Goal: Information Seeking & Learning: Learn about a topic

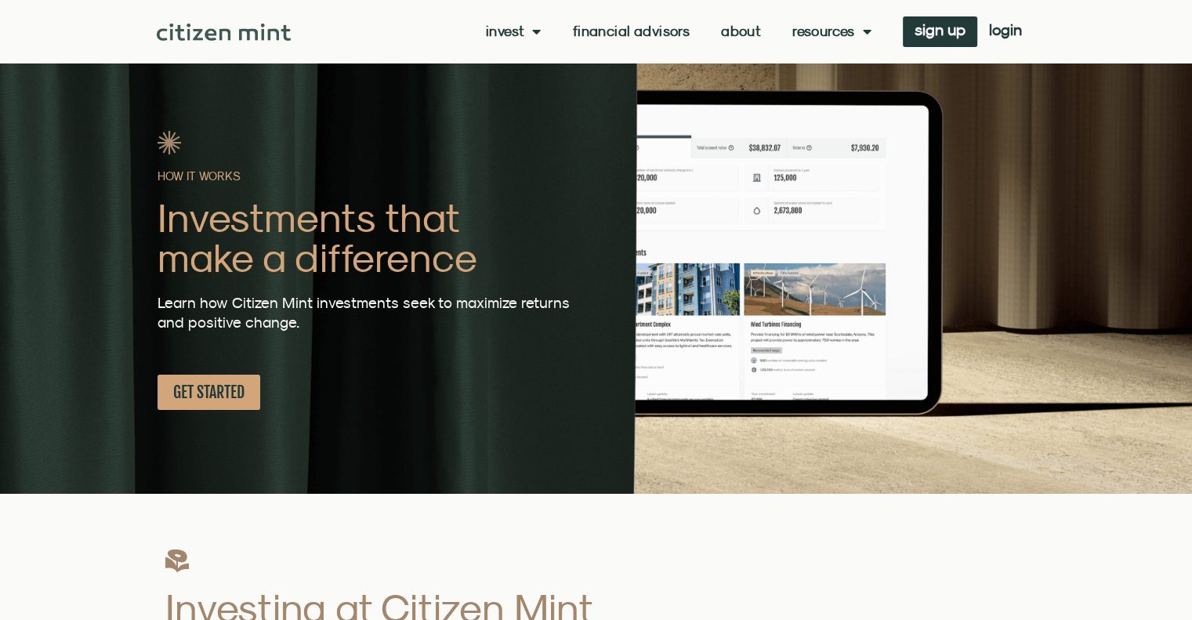
click at [490, 41] on div "Invest investments how it works Financial Advisors About Resources insights all…" at bounding box center [662, 31] width 743 height 31
click at [528, 31] on span "Menu" at bounding box center [532, 31] width 16 height 30
click at [536, 24] on span "Menu" at bounding box center [532, 31] width 16 height 30
click at [530, 56] on link "investments" at bounding box center [537, 57] width 103 height 36
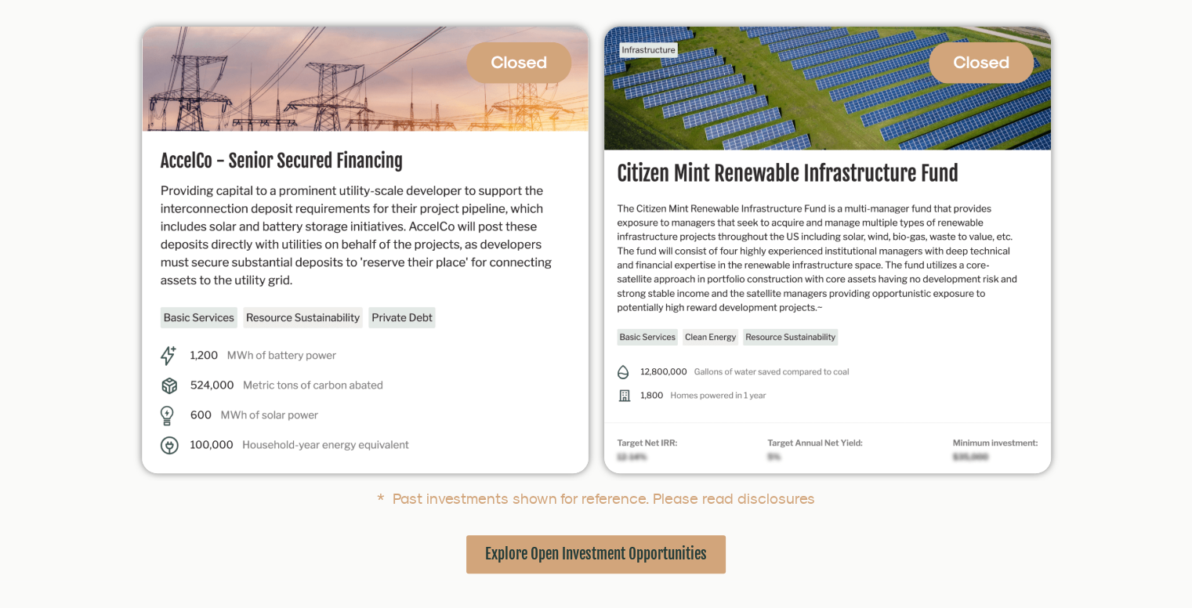
scroll to position [361, 0]
click at [533, 557] on span "Explore Open Investment Opportunities" at bounding box center [596, 555] width 222 height 20
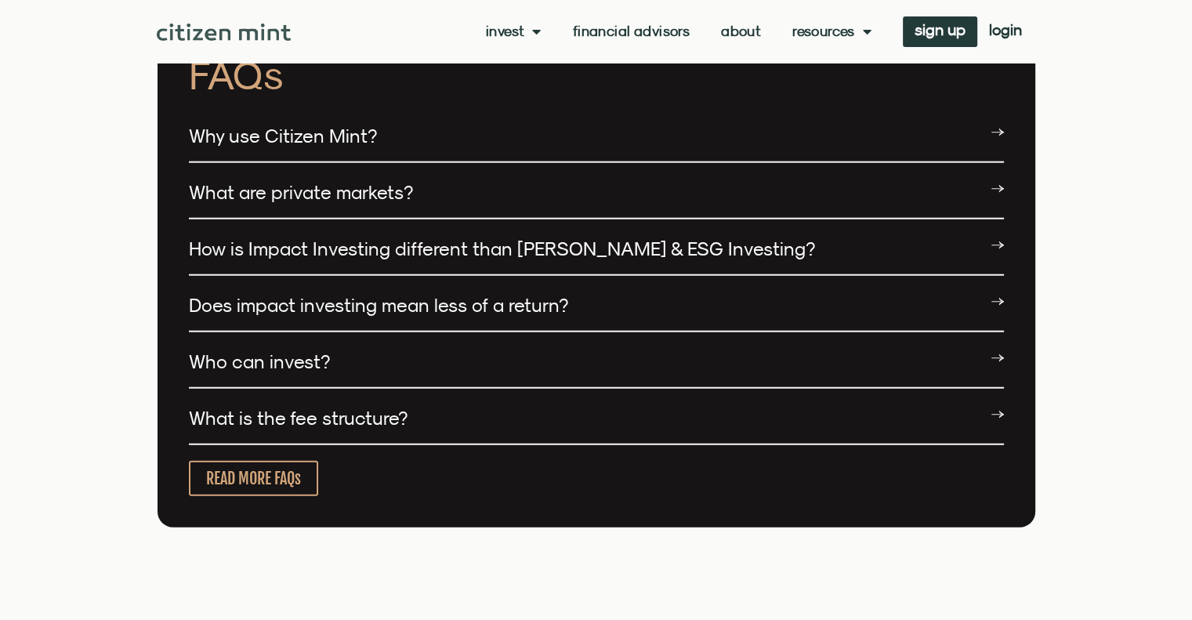
scroll to position [3869, 0]
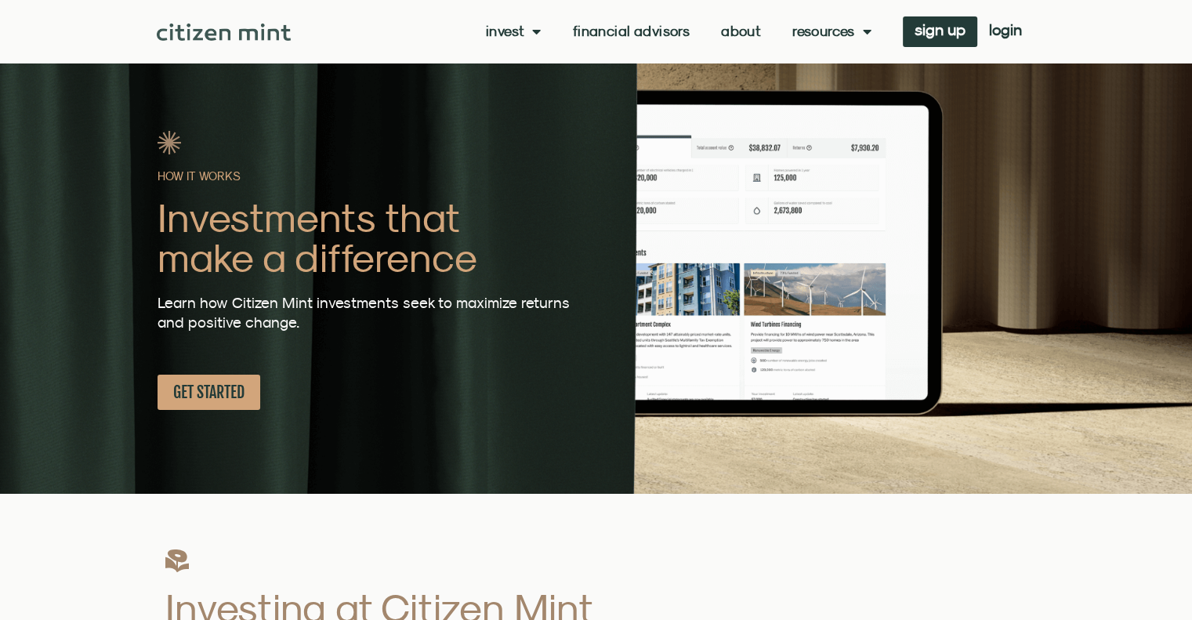
click at [748, 40] on div "Invest investments how it works Financial Advisors About Resources insights all…" at bounding box center [662, 31] width 743 height 31
click at [738, 24] on link "About" at bounding box center [741, 32] width 40 height 16
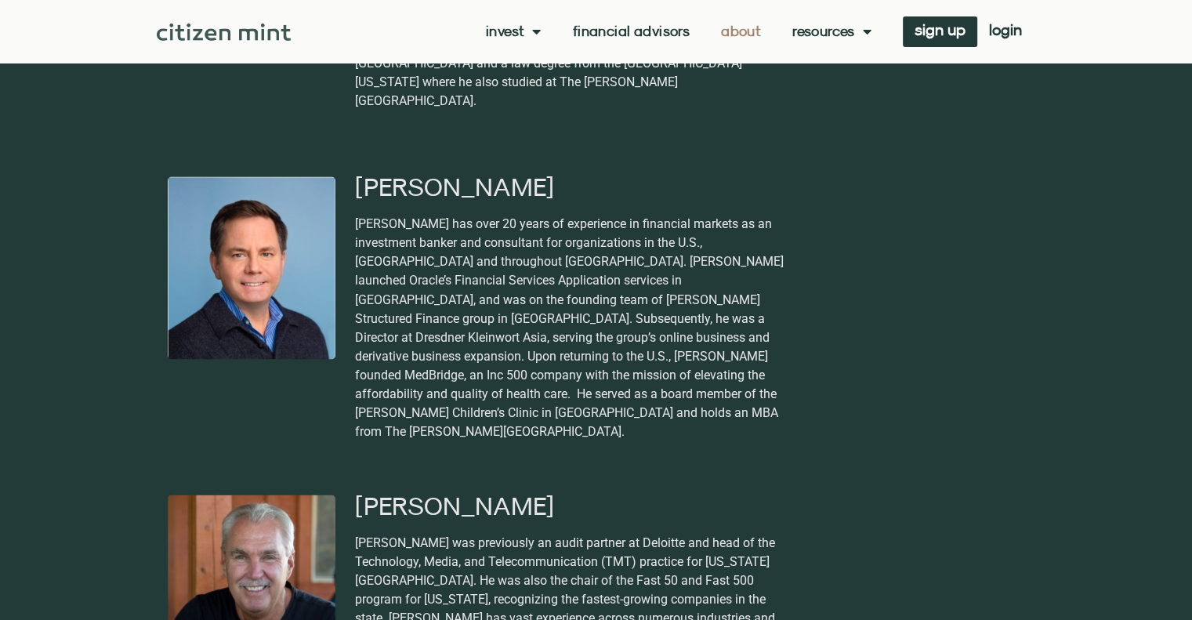
scroll to position [2693, 0]
